Goal: Obtain resource: Download file/media

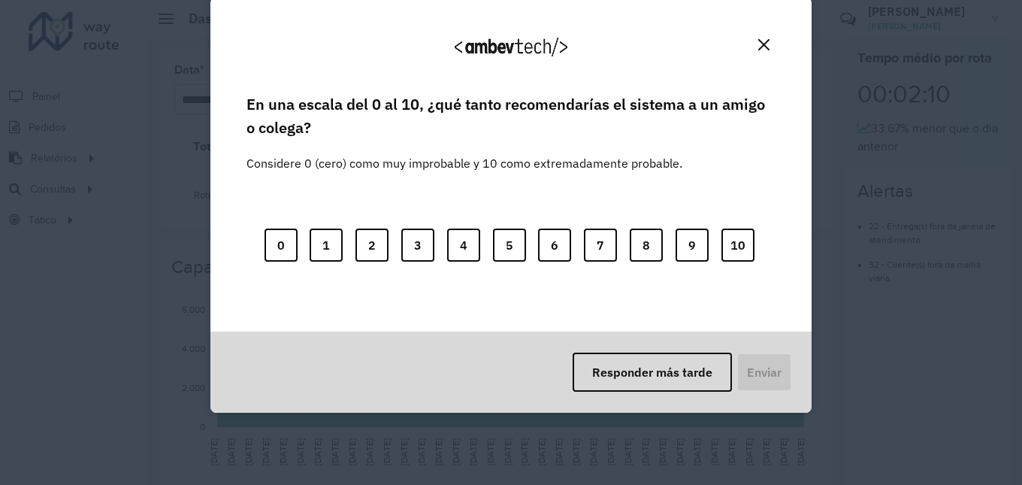
click at [762, 45] on img "Close" at bounding box center [763, 44] width 11 height 11
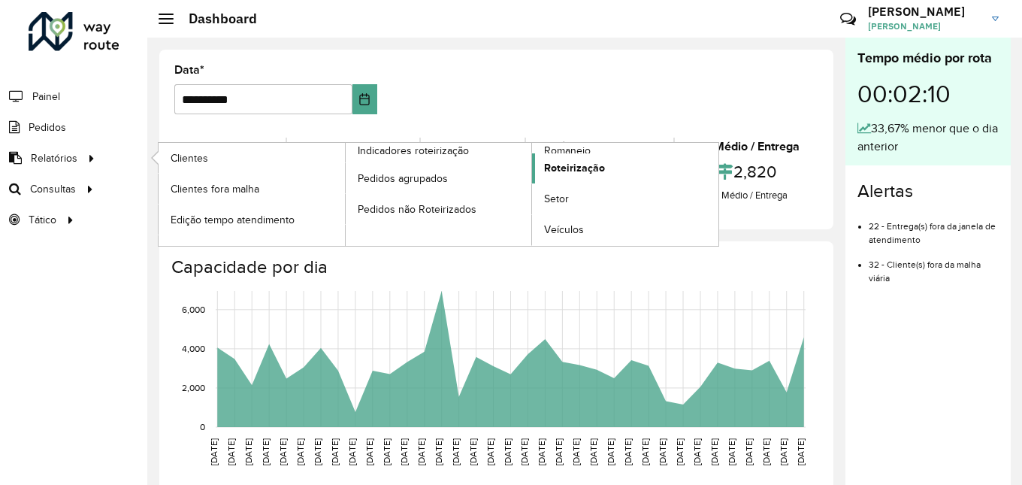
click at [559, 173] on span "Roteirização" at bounding box center [574, 168] width 61 height 16
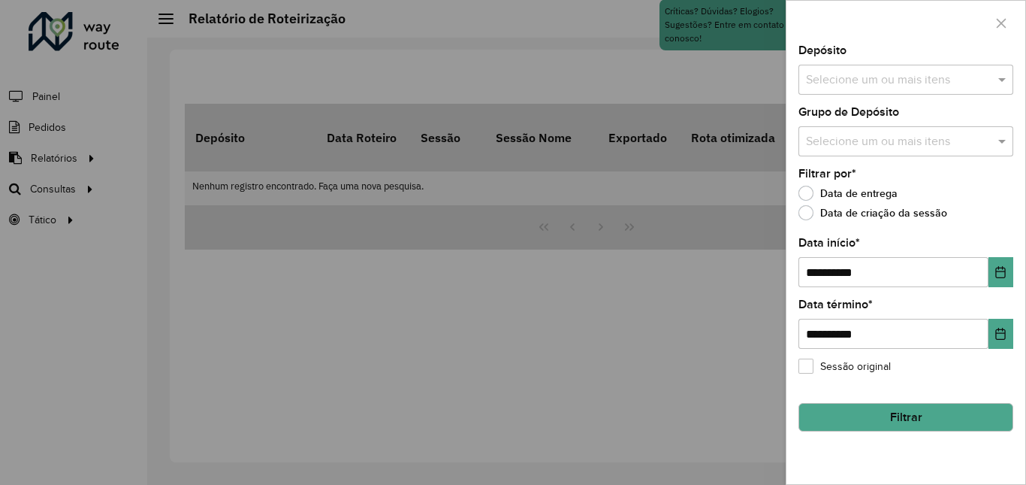
click at [908, 83] on input "text" at bounding box center [898, 80] width 192 height 18
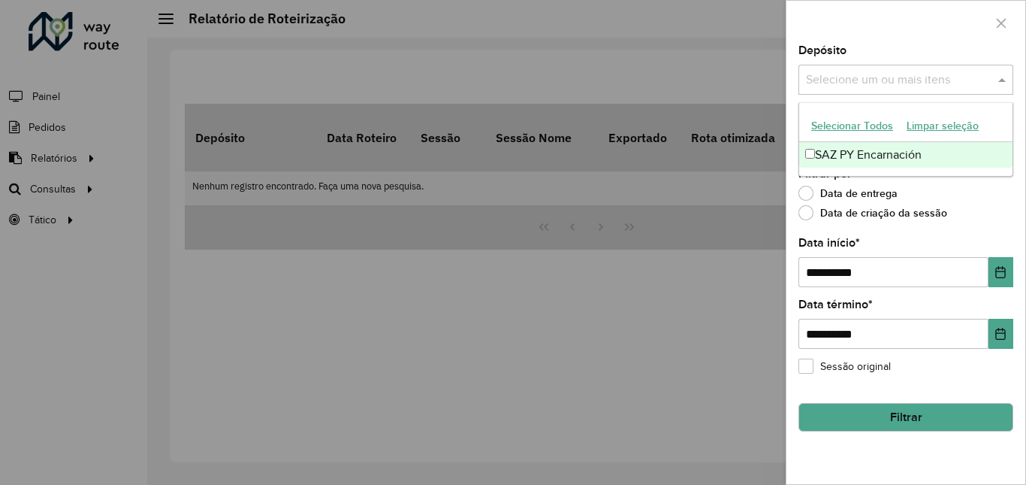
click at [880, 160] on div "SAZ PY Encarnación" at bounding box center [905, 155] width 213 height 26
click at [1021, 188] on div "**********" at bounding box center [905, 264] width 239 height 439
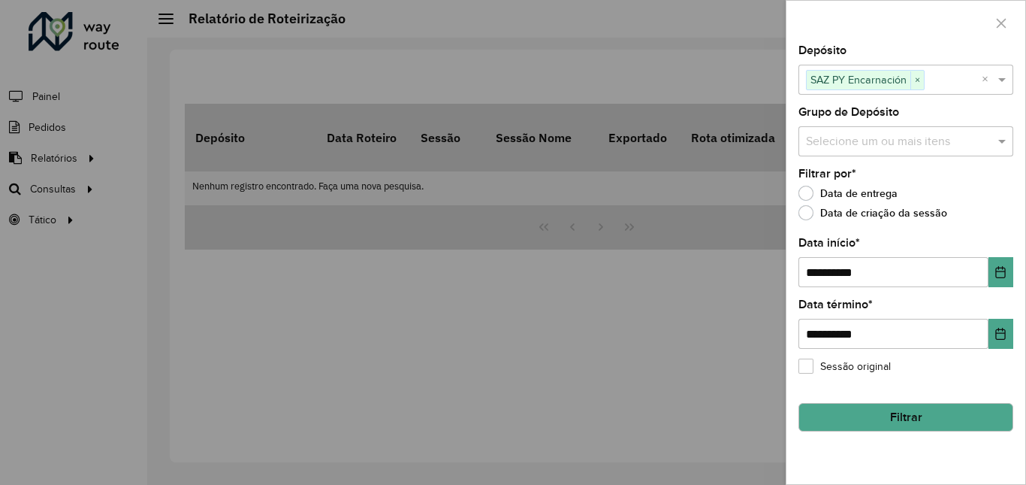
click at [975, 149] on input "text" at bounding box center [898, 142] width 192 height 18
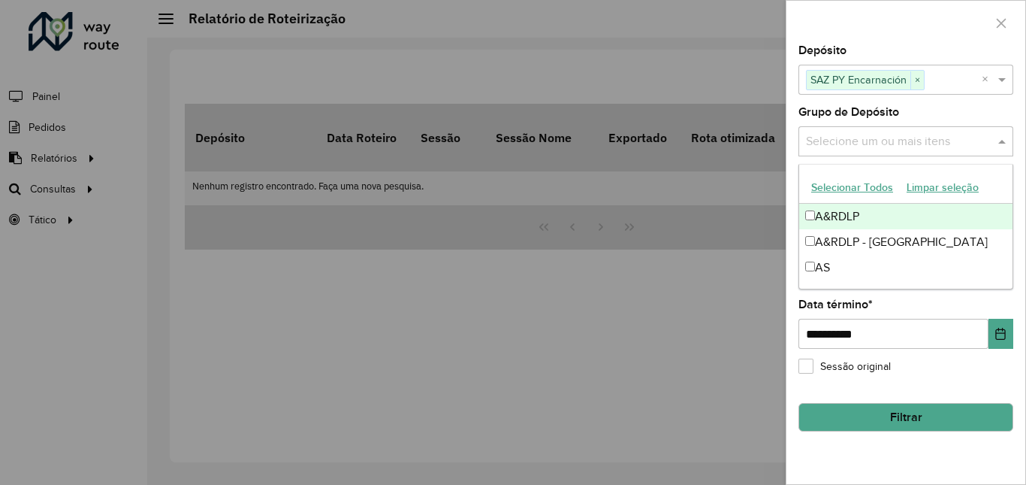
click at [932, 109] on div "Grupo de Depósito Selecione um ou mais itens" at bounding box center [905, 132] width 215 height 50
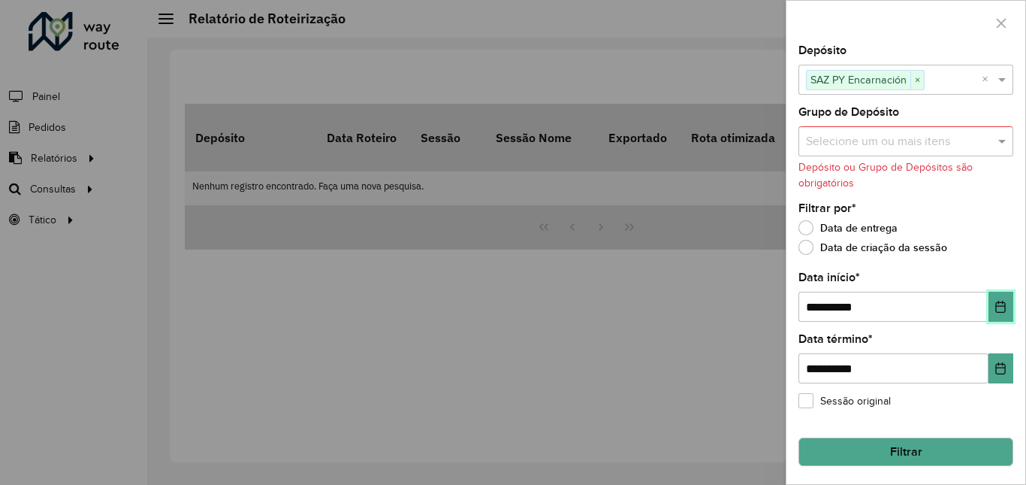
click at [997, 303] on icon "Choose Date" at bounding box center [1001, 306] width 10 height 12
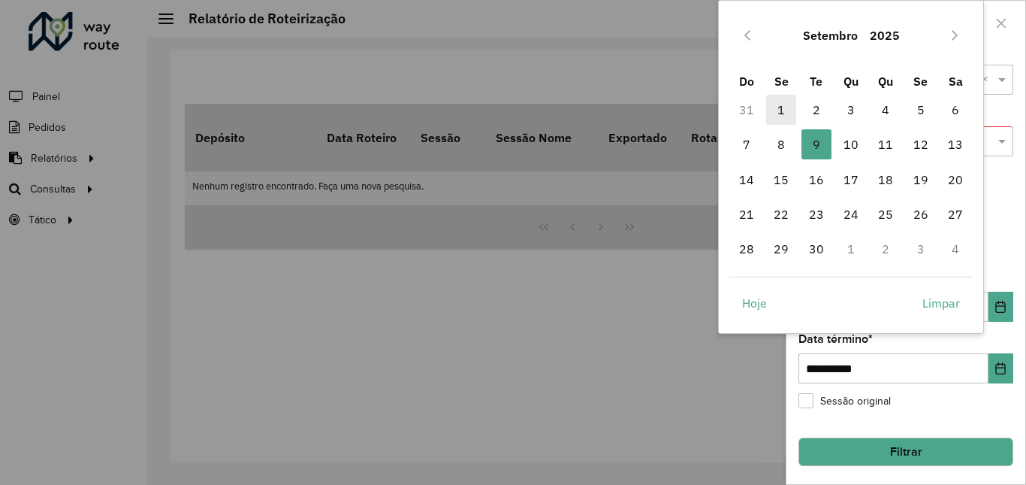
click at [785, 115] on span "1" at bounding box center [781, 110] width 30 height 30
type input "**********"
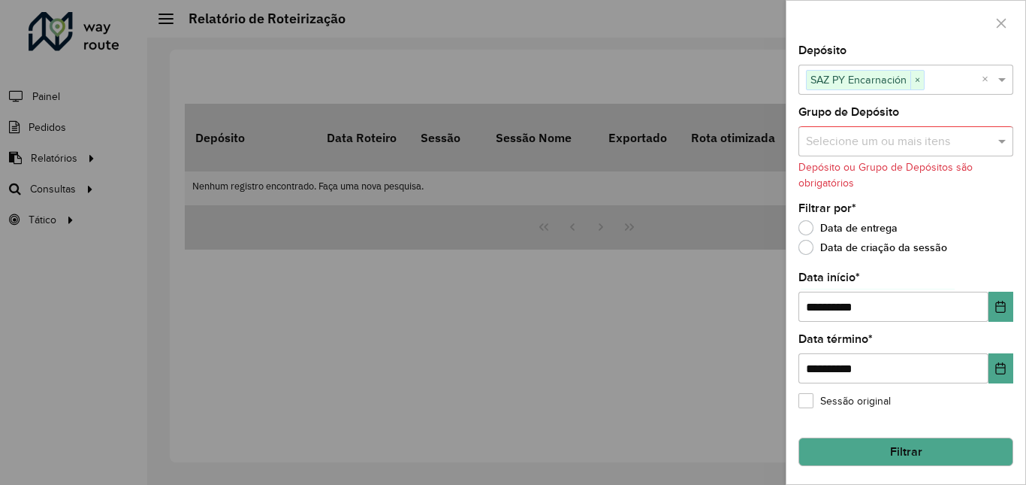
click at [909, 459] on button "Filtrar" at bounding box center [905, 451] width 215 height 29
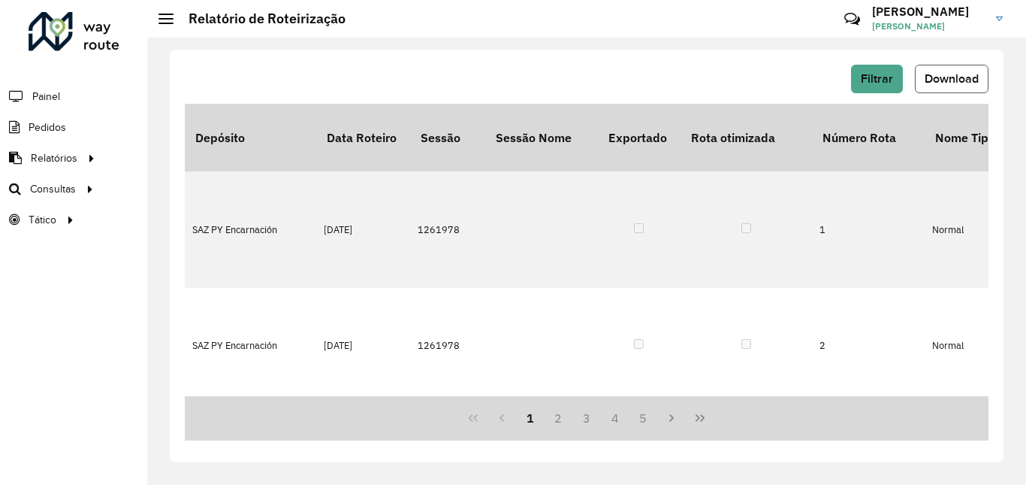
click at [944, 80] on span "Download" at bounding box center [952, 78] width 54 height 13
